Goal: Task Accomplishment & Management: Complete application form

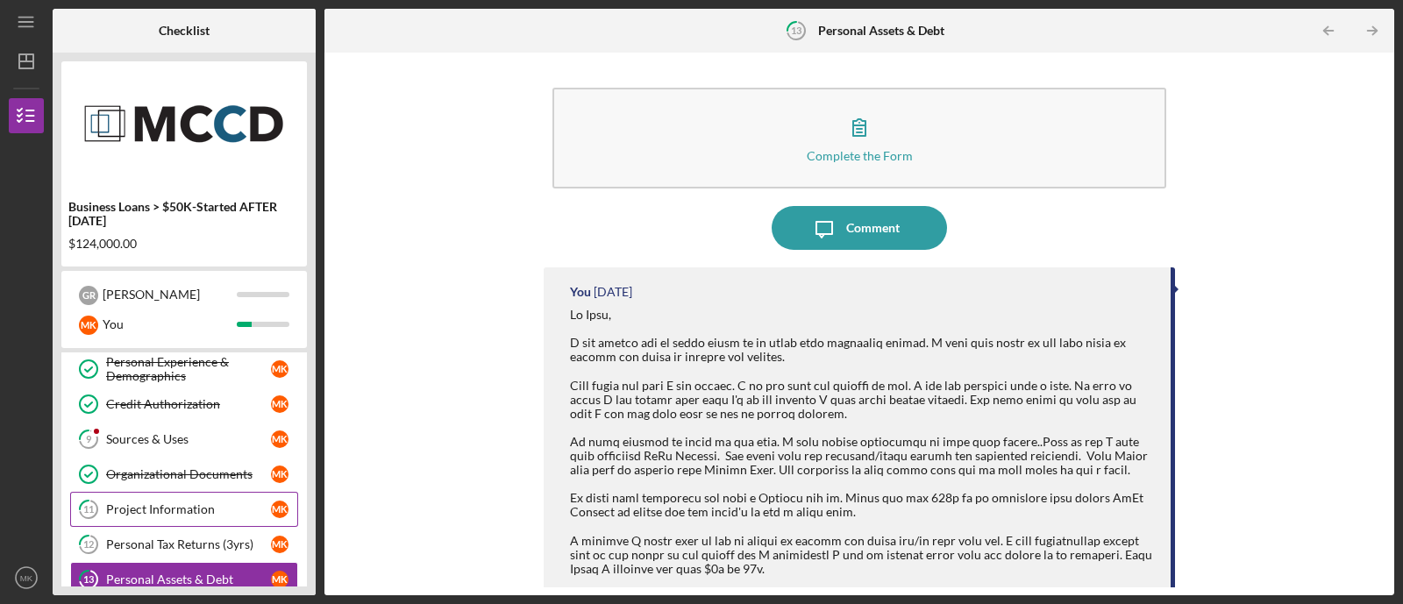
scroll to position [181, 0]
click at [157, 444] on link "9 Sources & Uses M K" at bounding box center [184, 439] width 228 height 35
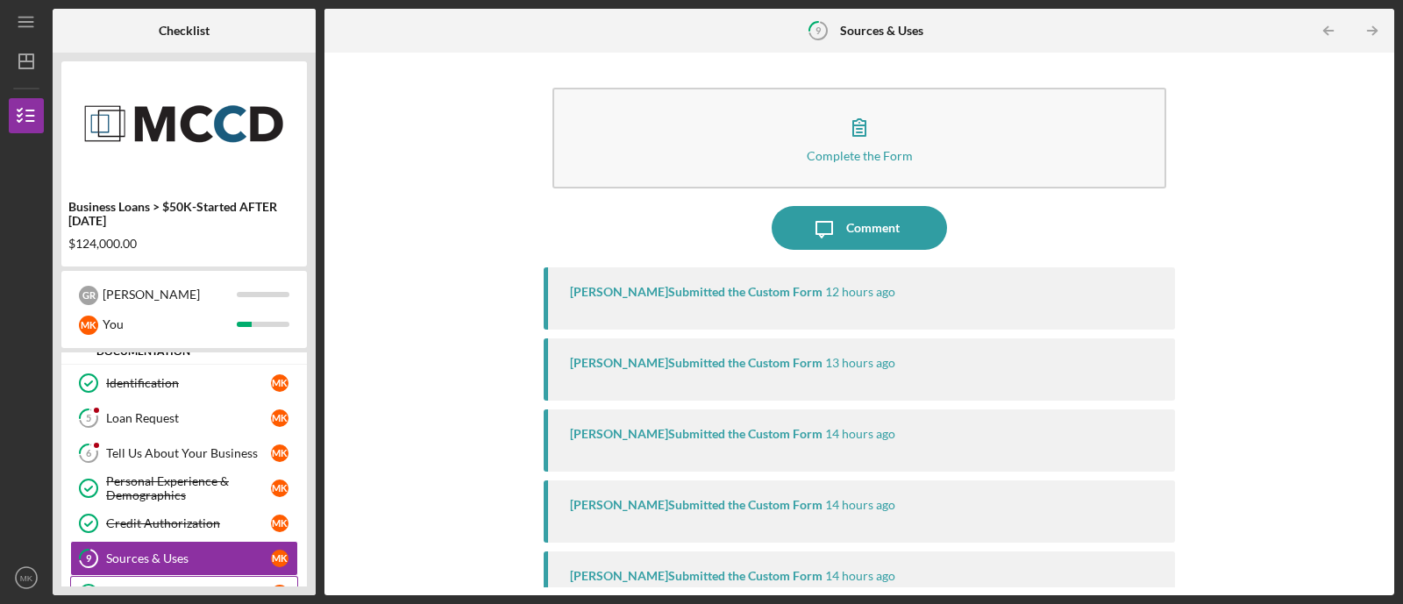
scroll to position [63, 0]
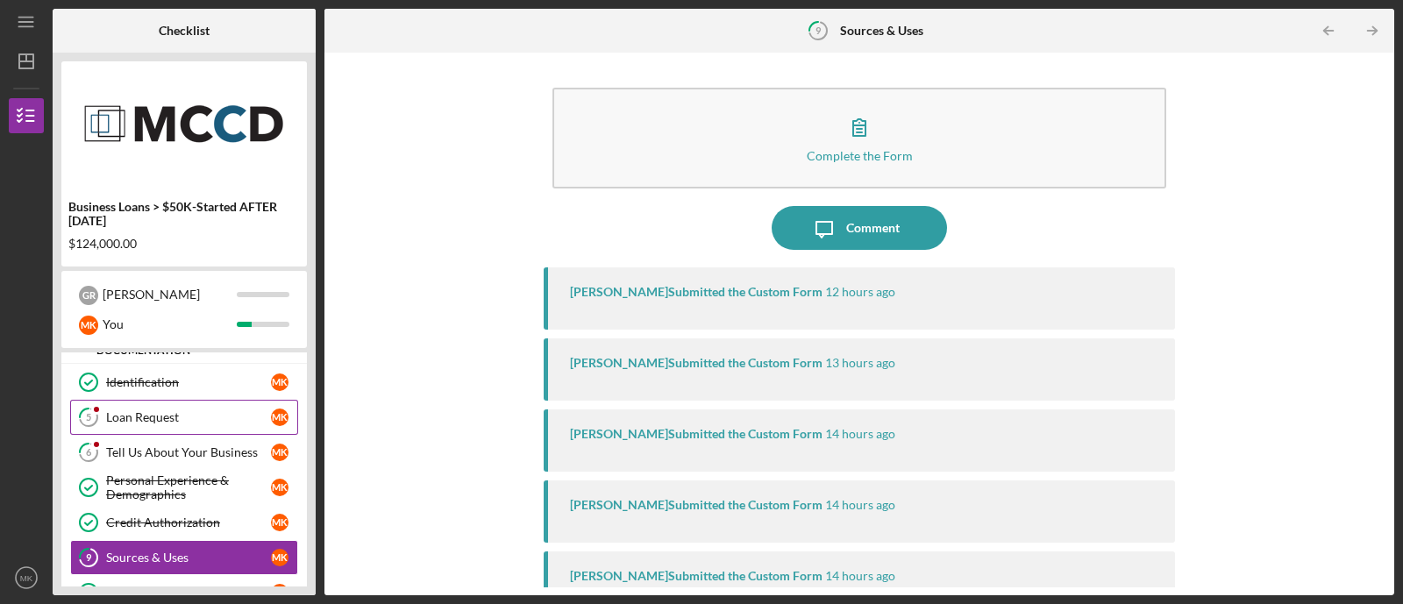
click at [167, 423] on div "Loan Request" at bounding box center [188, 417] width 165 height 14
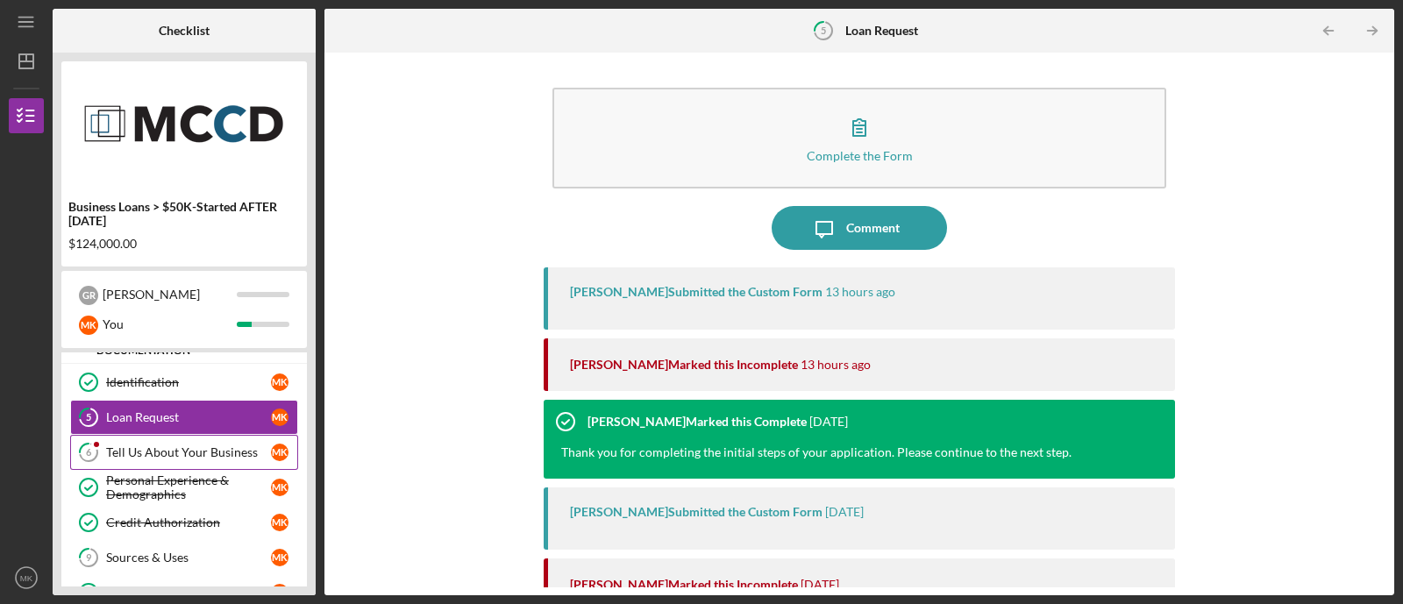
click at [156, 449] on div "Tell Us About Your Business" at bounding box center [188, 452] width 165 height 14
